Goal: Navigation & Orientation: Find specific page/section

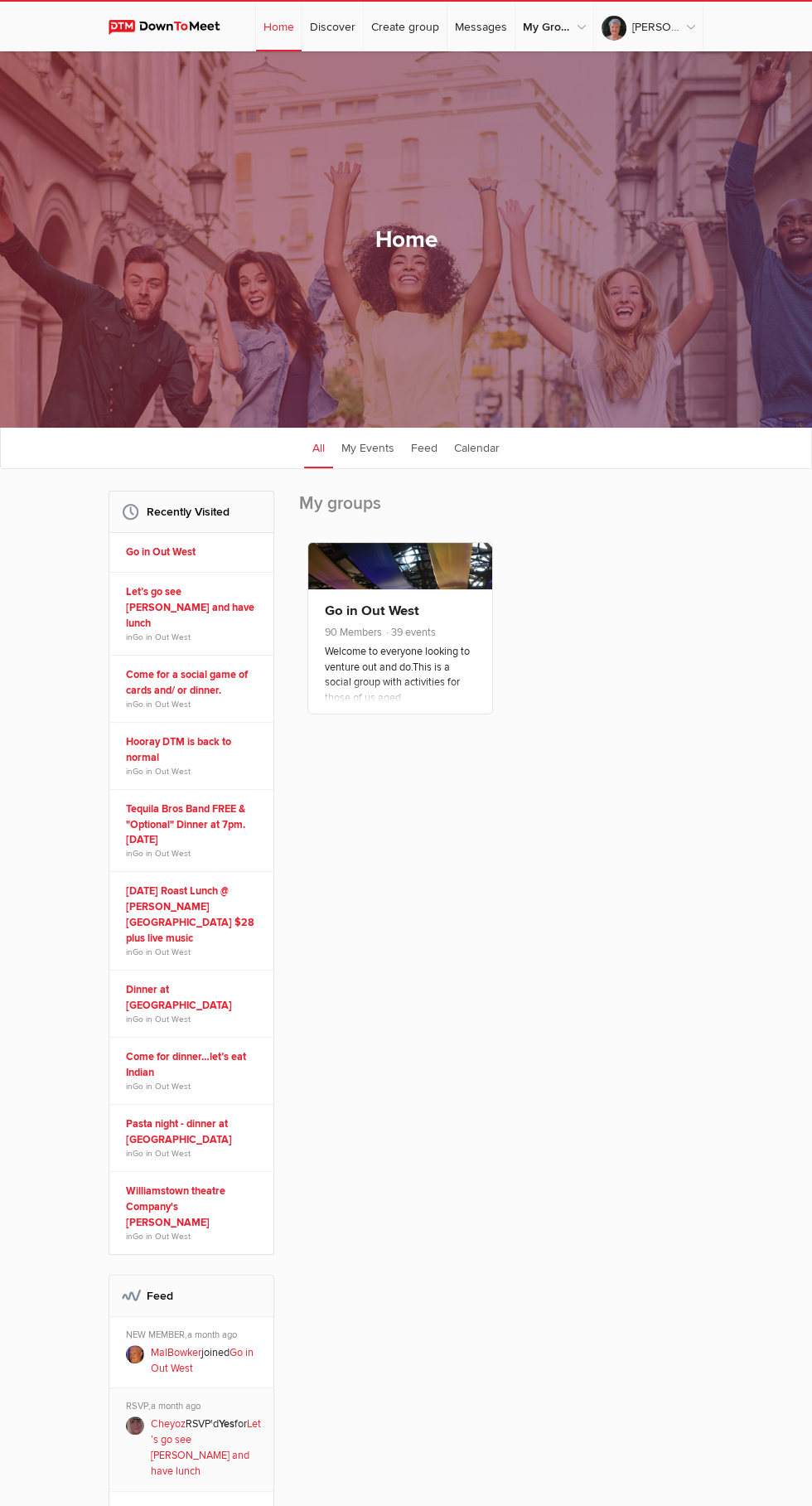
click at [410, 639] on span "39 events" at bounding box center [410, 632] width 51 height 13
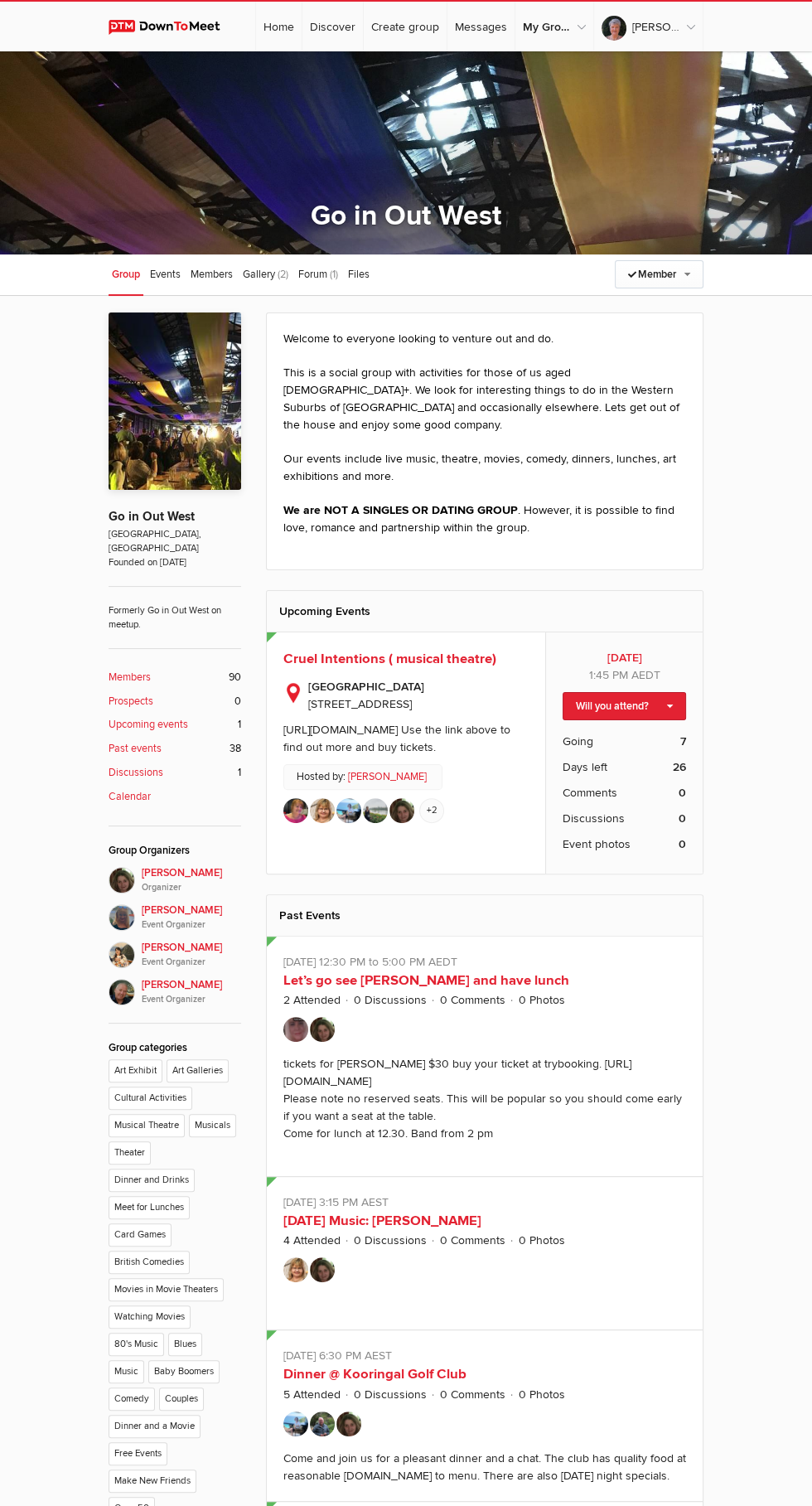
click at [317, 1271] on img at bounding box center [322, 1270] width 25 height 25
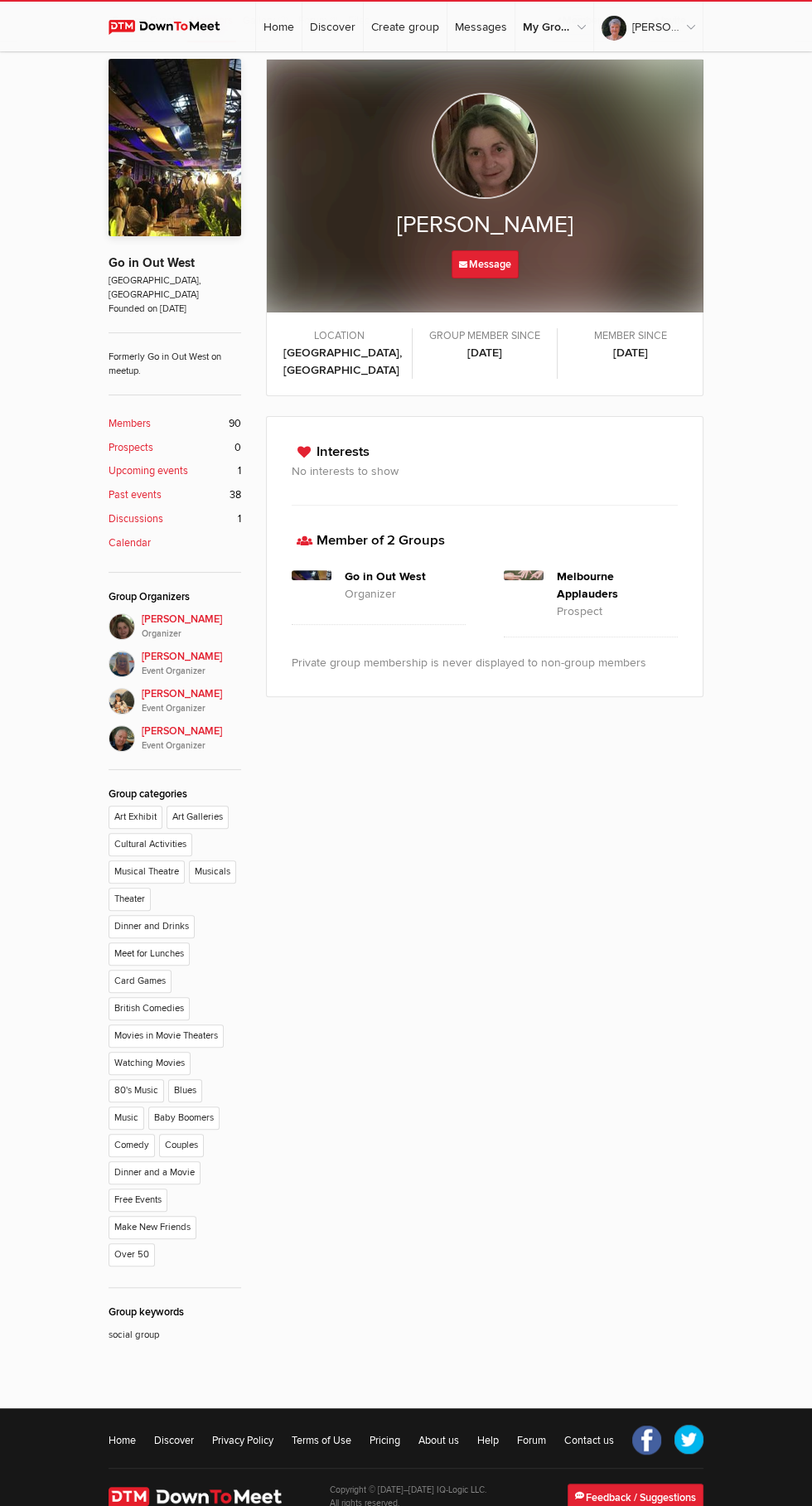
click at [416, 530] on h3 "Member of 2 Groups" at bounding box center [485, 541] width 386 height 21
click at [367, 530] on h3 "Member of 2 Groups" at bounding box center [485, 541] width 386 height 21
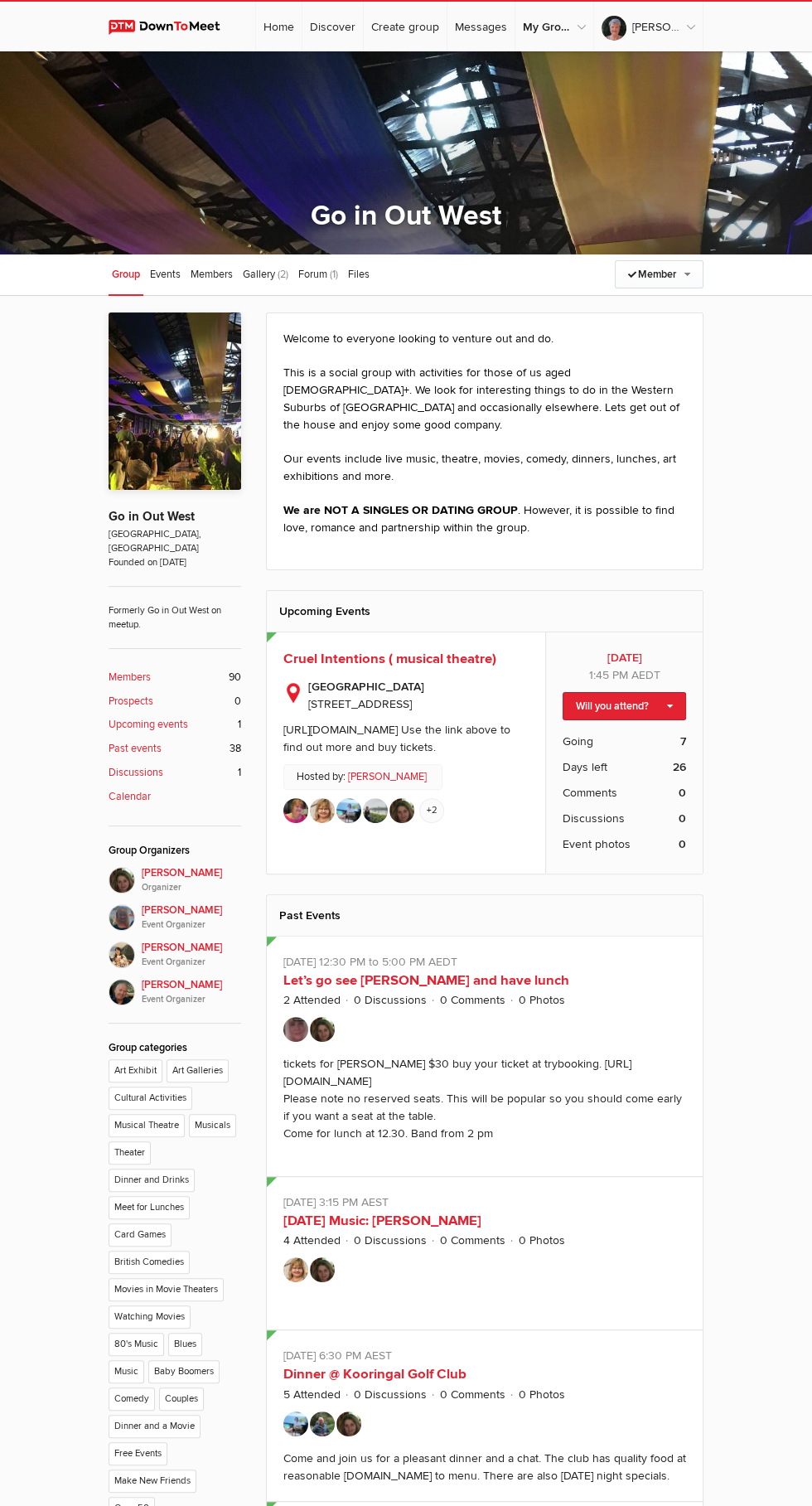
click at [436, 728] on div "[URL][DOMAIN_NAME] Use the link above to find out more and buy tickets." at bounding box center [397, 738] width 227 height 32
click at [391, 651] on span "Cruel Intentions ( musical theatre)" at bounding box center [390, 659] width 213 height 16
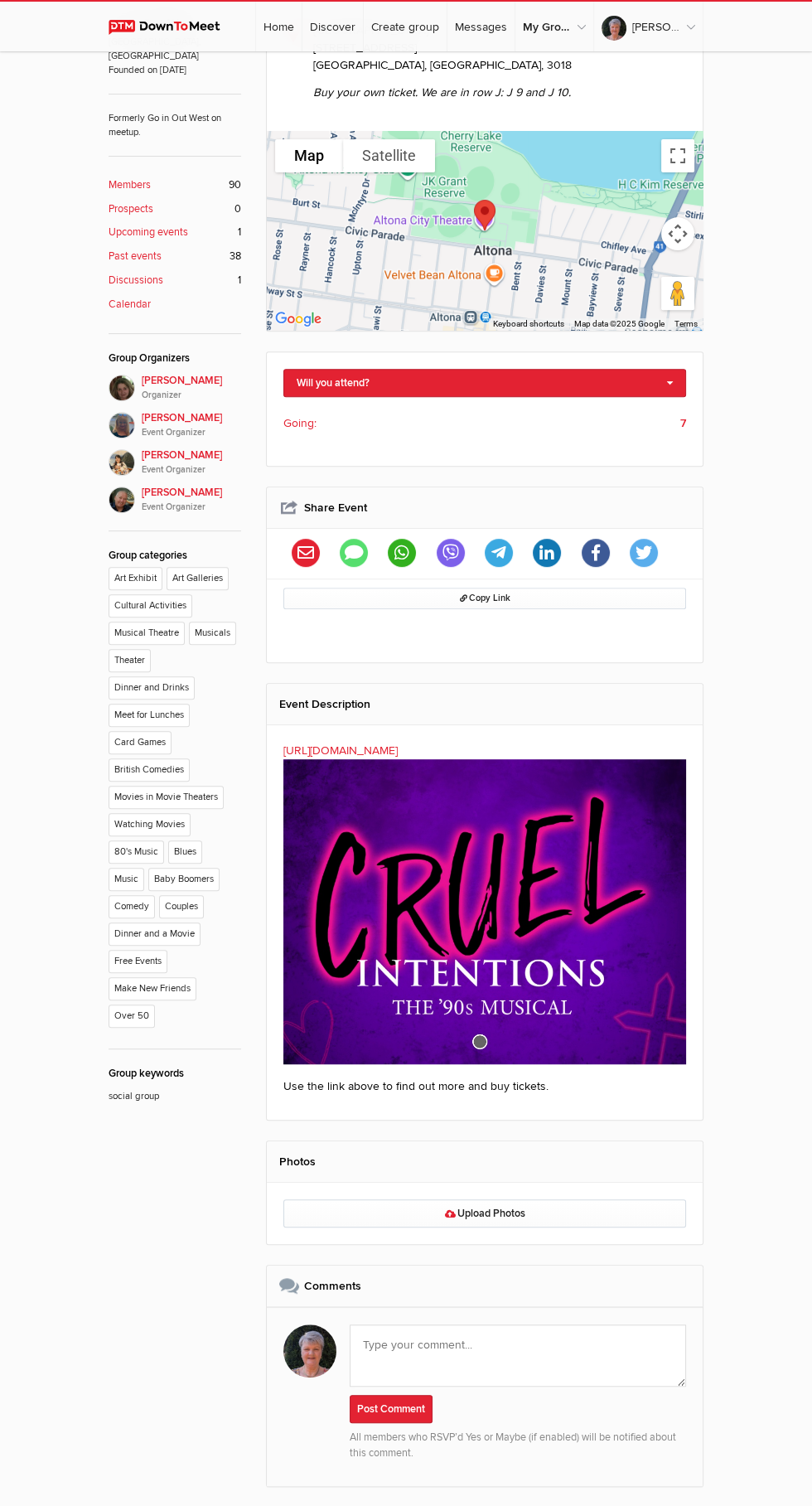
scroll to position [522, 0]
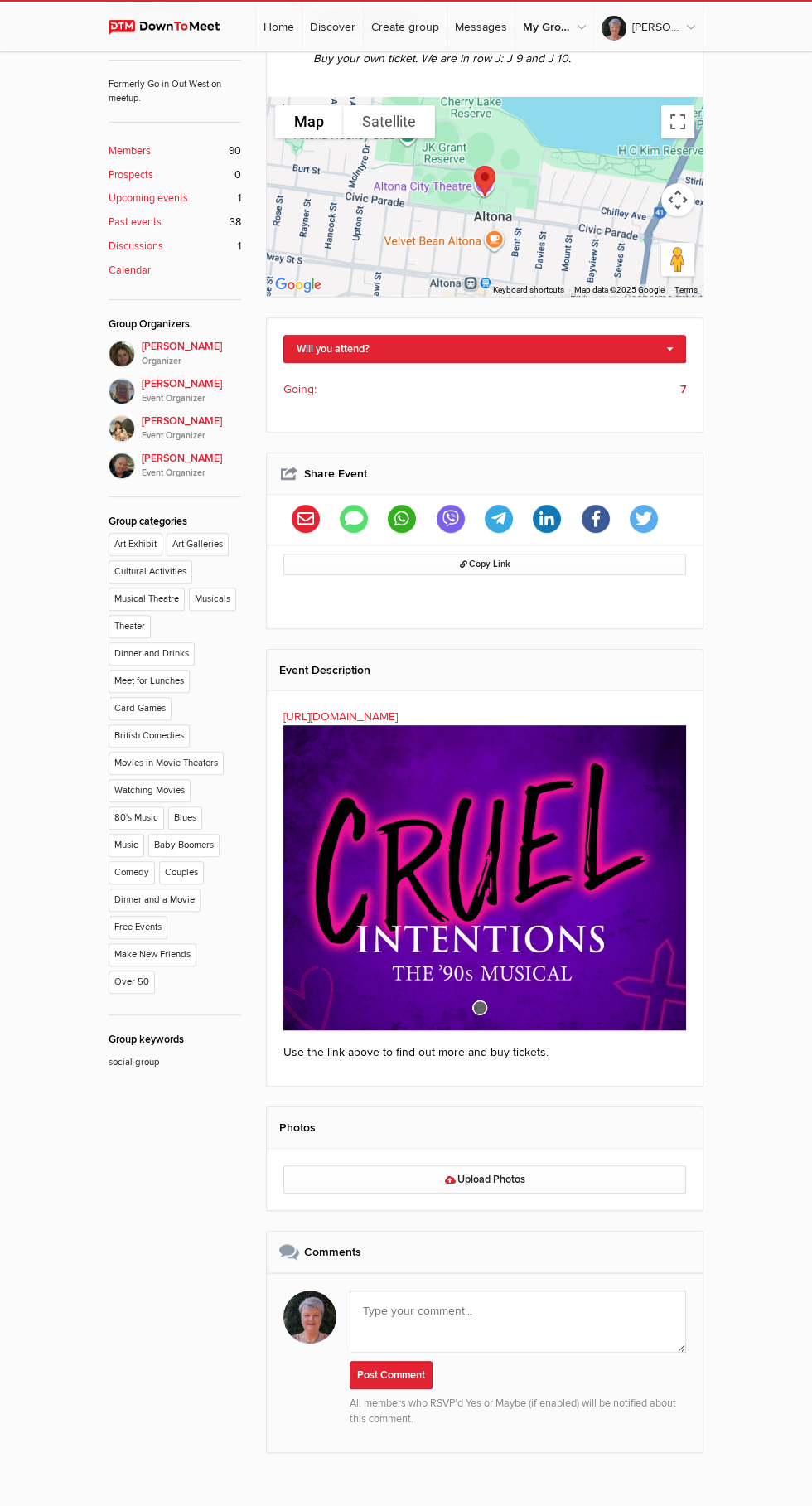
scroll to position [90, 0]
